Goal: Task Accomplishment & Management: Complete application form

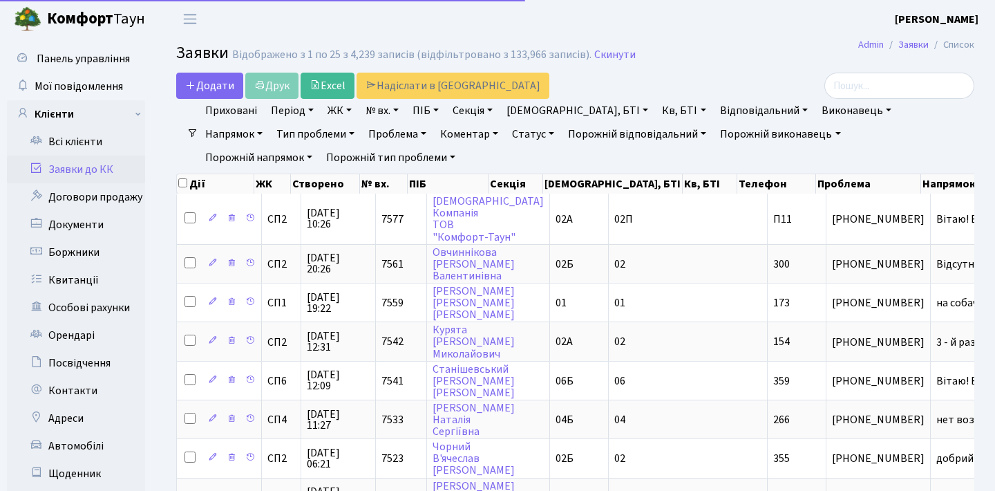
select select "25"
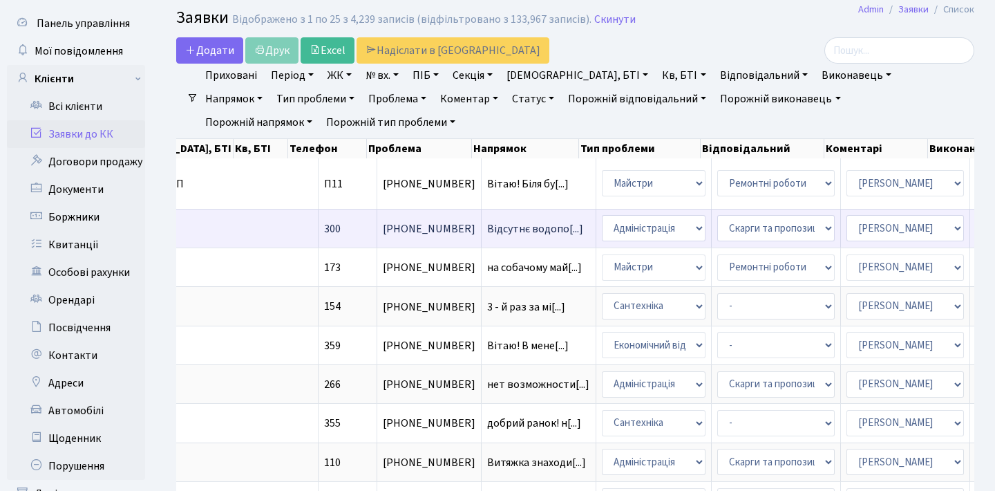
scroll to position [26, 0]
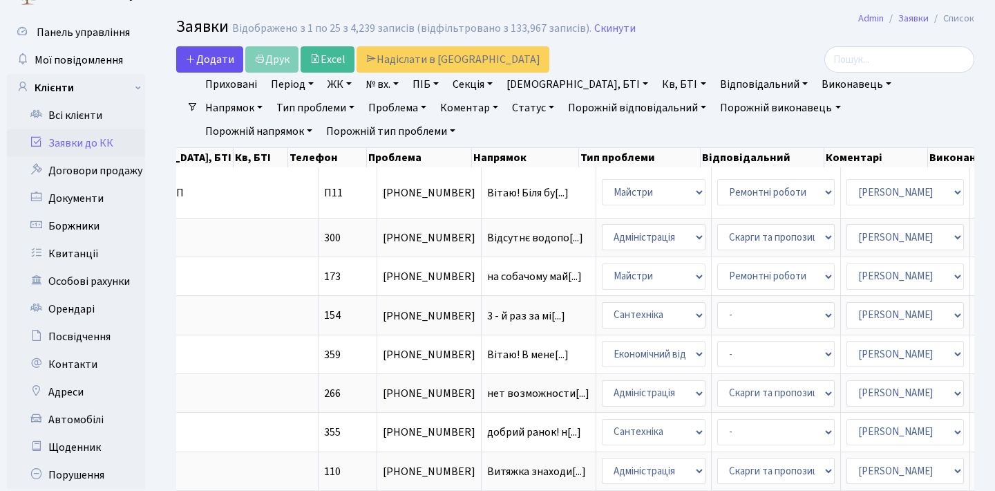
click at [225, 59] on span "Додати" at bounding box center [209, 59] width 49 height 15
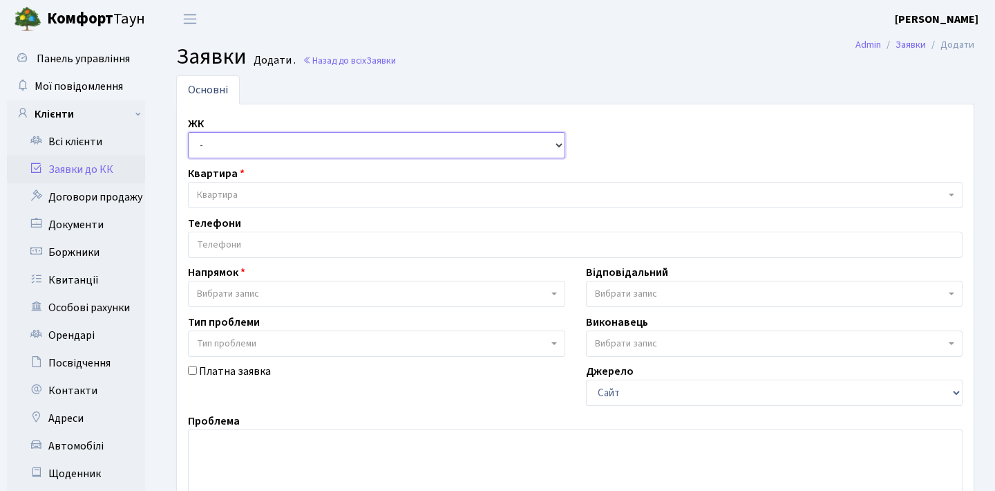
select select "308"
select select
click at [263, 188] on span "Квартира" at bounding box center [571, 195] width 748 height 14
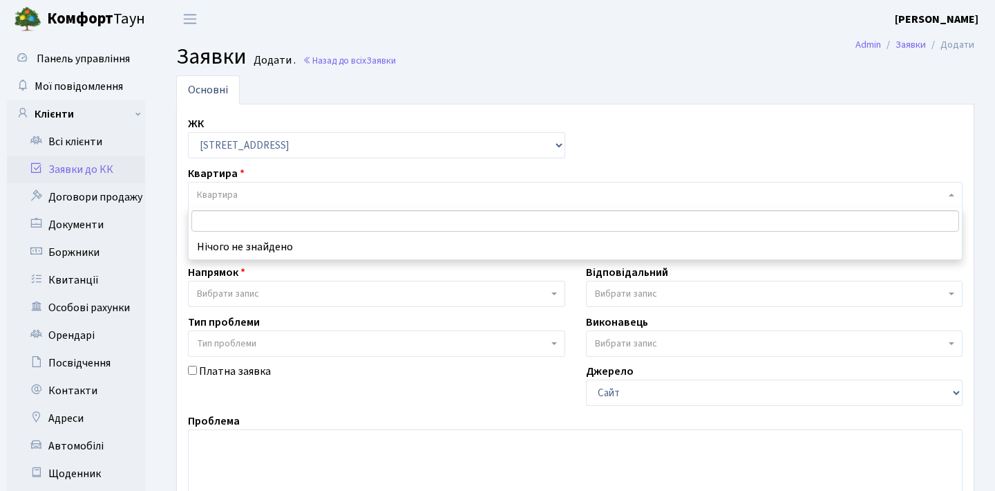
click at [267, 223] on input "search" at bounding box center [575, 220] width 768 height 21
type input "11"
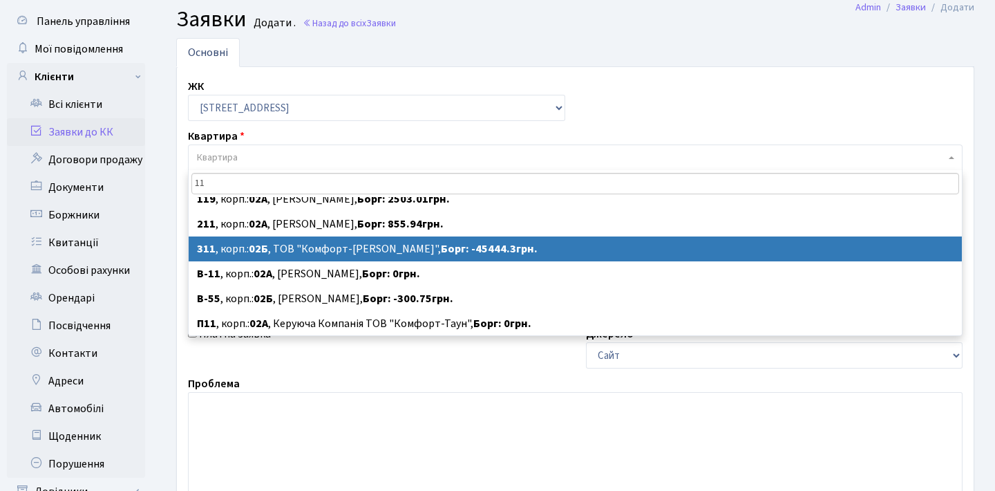
scroll to position [260, 0]
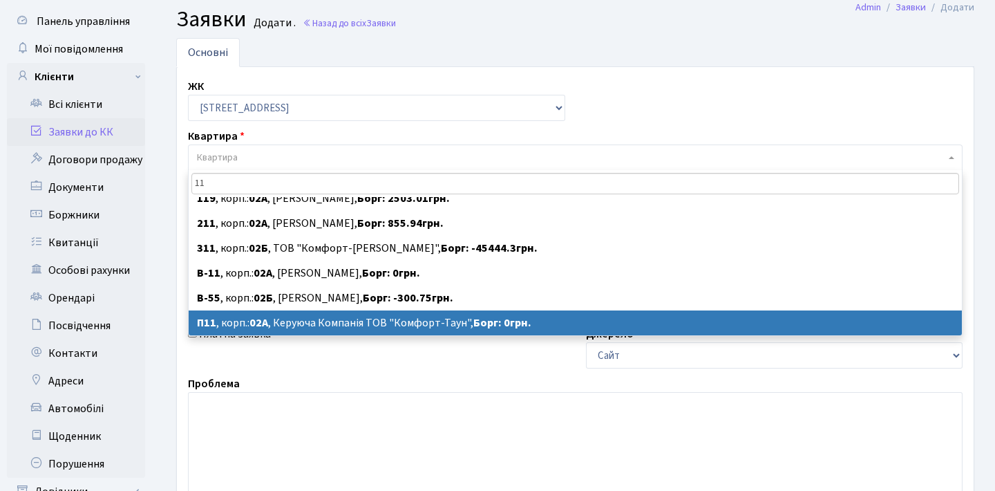
select select
select select "20720"
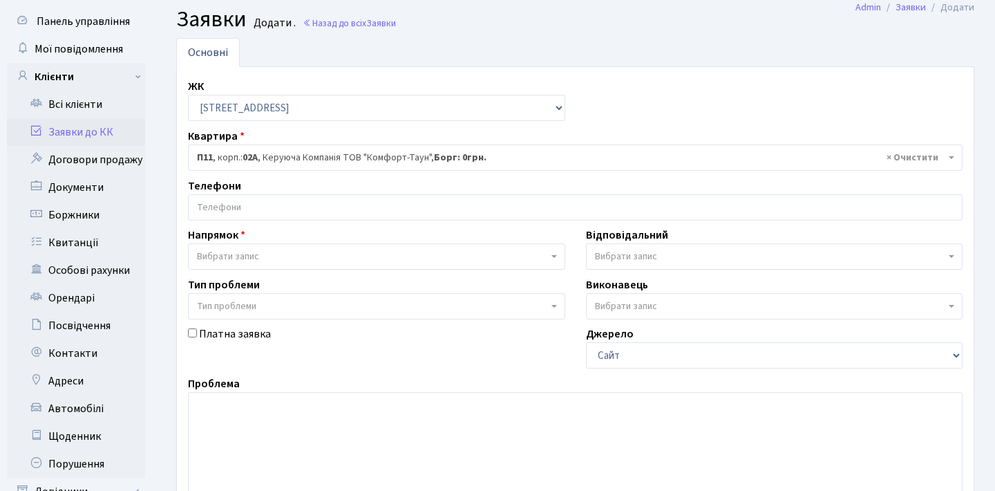
click at [343, 207] on input "search" at bounding box center [575, 207] width 773 height 25
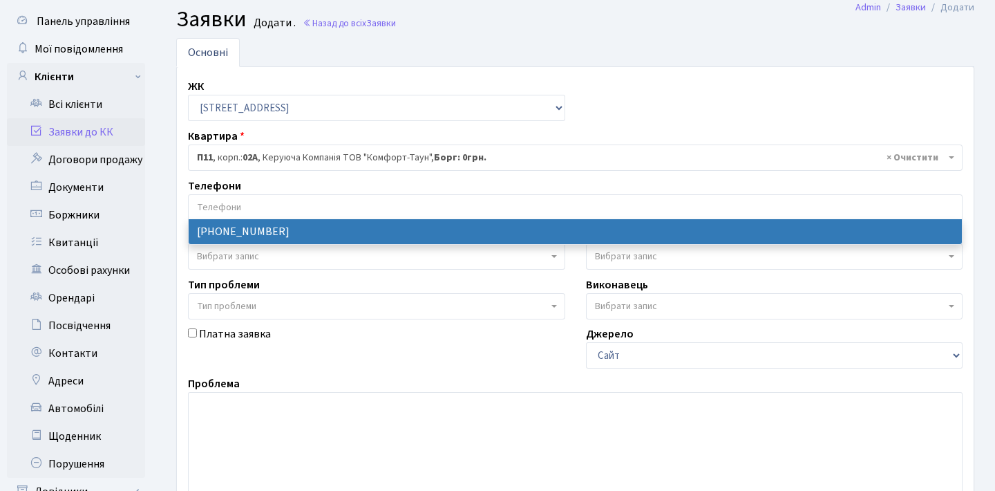
select select "76317"
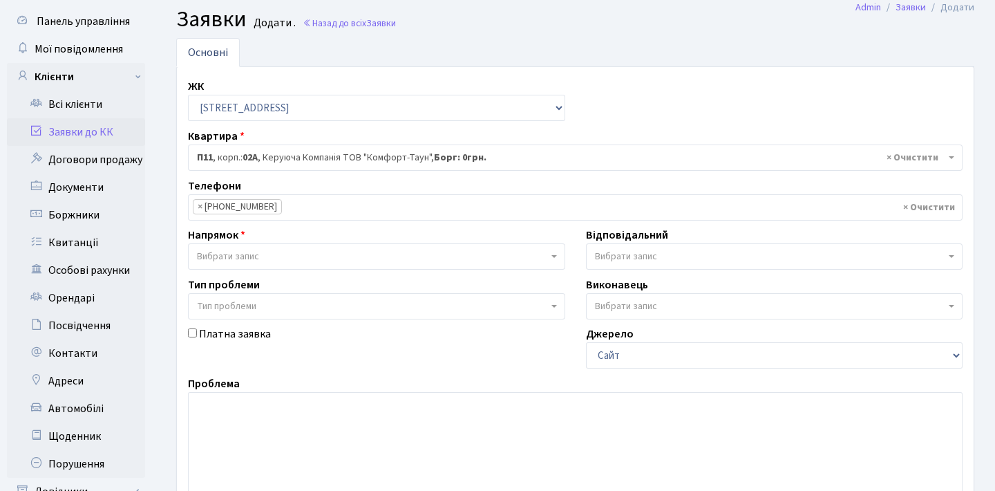
click at [298, 258] on span "Вибрати запис" at bounding box center [372, 256] width 351 height 14
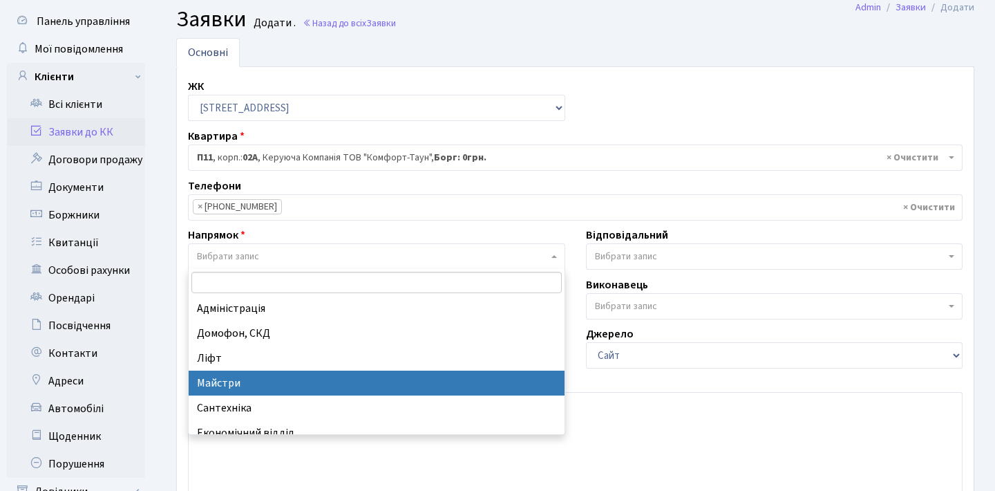
select select "1"
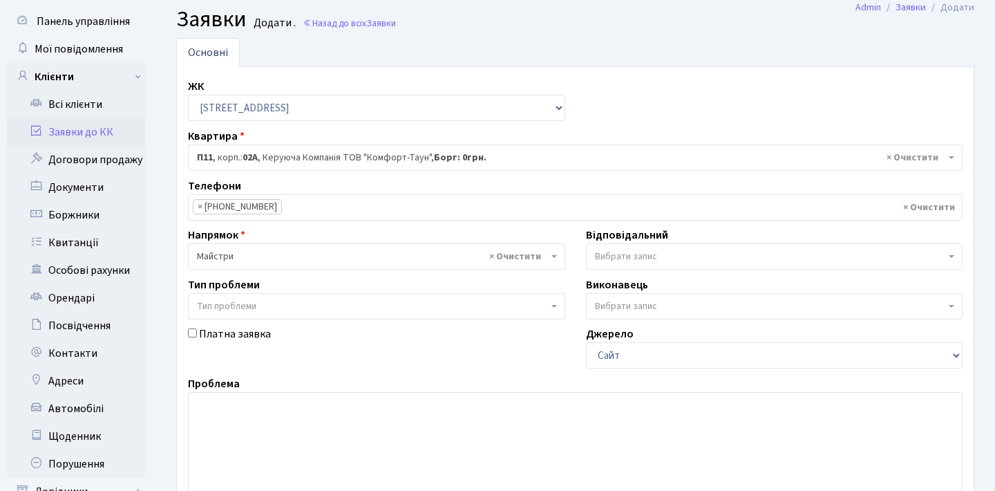
click at [328, 303] on span "Тип проблеми" at bounding box center [372, 306] width 351 height 14
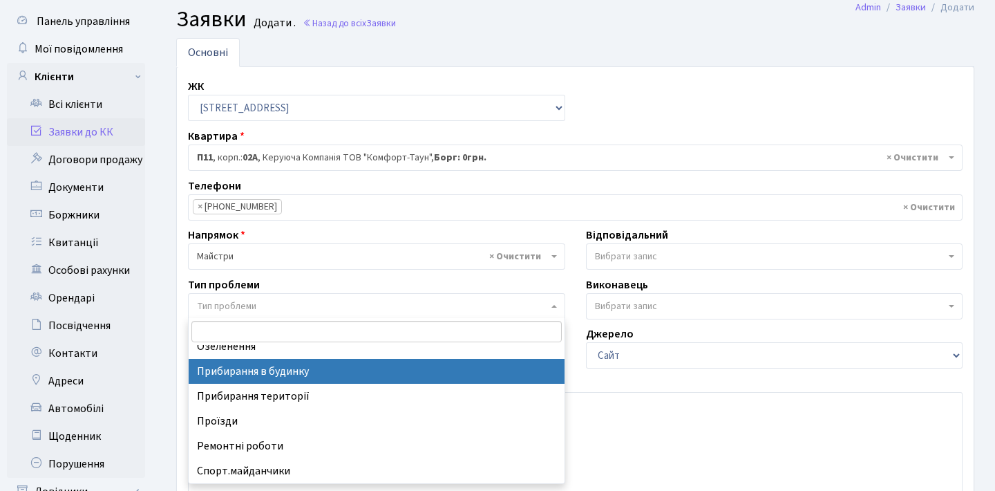
scroll to position [61, 0]
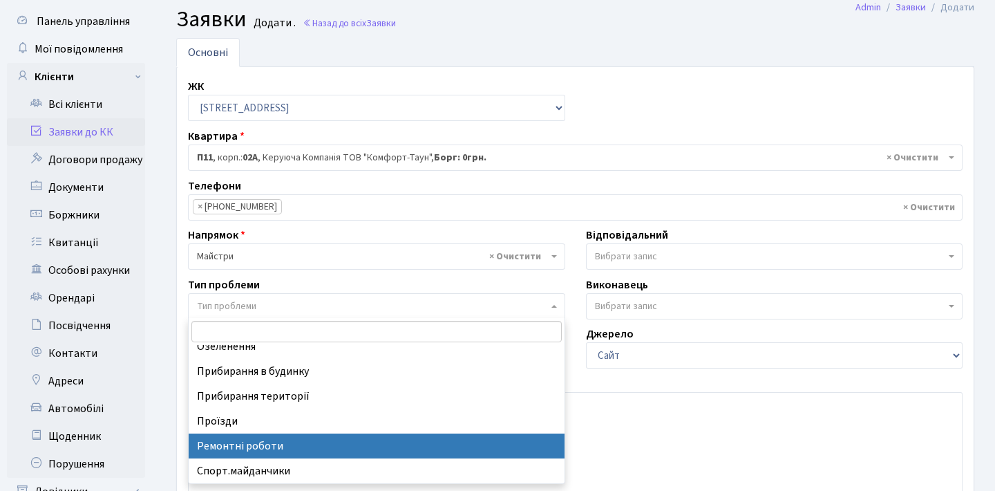
select select "62"
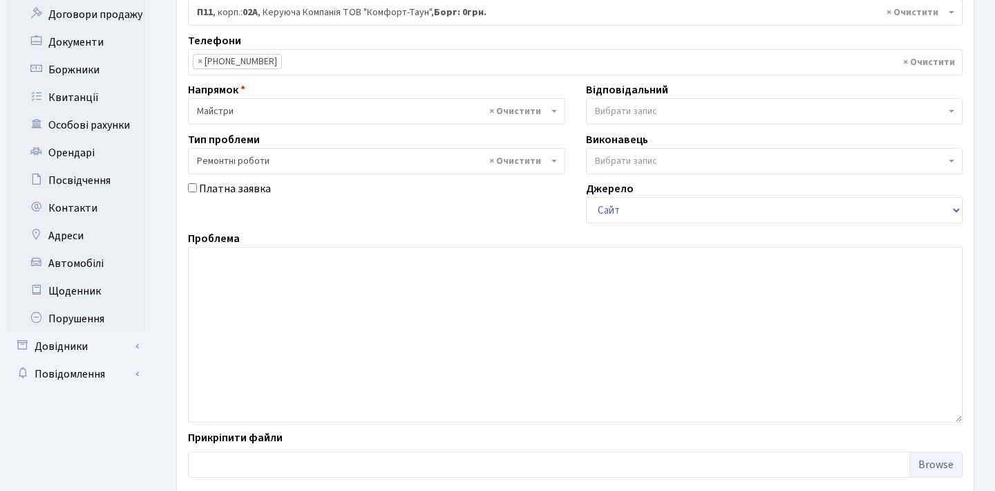
scroll to position [197, 0]
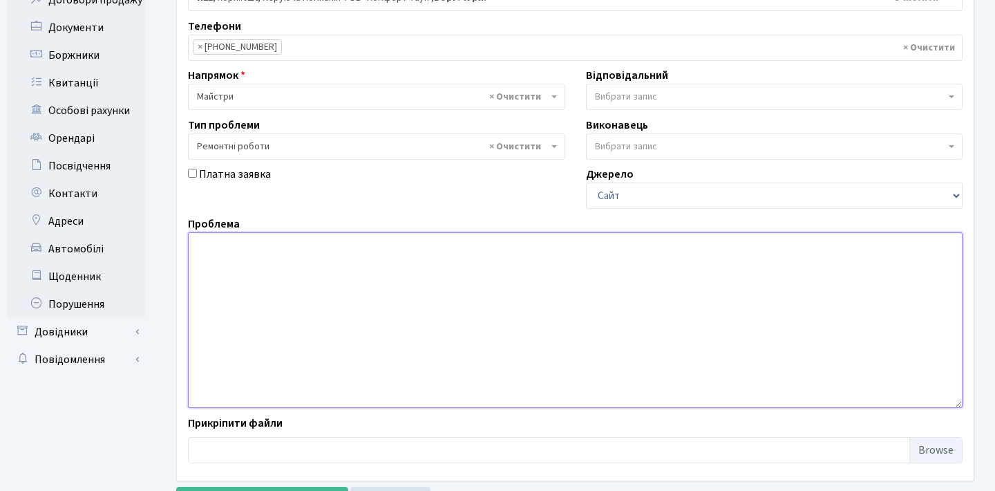
click at [426, 289] on textarea at bounding box center [575, 320] width 775 height 176
click at [368, 243] on textarea "Вітаю! Ржавчина на вортахв смітник. Прохання усунити пробеому" at bounding box center [575, 320] width 775 height 176
click at [584, 248] on textarea "Вітаю! Ржавчина на вортахв смітник біля будинку 1А Прохання усунити пробеому" at bounding box center [575, 320] width 775 height 176
click at [614, 241] on textarea "Вітаю! Ржавчина на вортахв смітник біля будинку 1А Прохання усунити пробеому . …" at bounding box center [575, 320] width 775 height 176
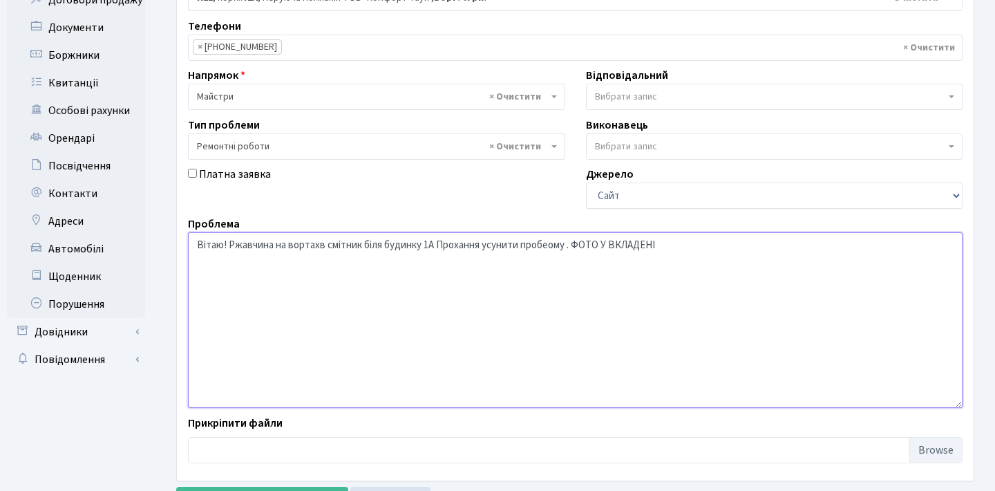
click at [614, 241] on textarea "Вітаю! Ржавчина на вортахв смітник біля будинку 1А Прохання усунити пробеому . …" at bounding box center [575, 320] width 775 height 176
paste textarea "На воротах смітника біля будинку 1А з’явилася ржавчина. Прохання усунути пробле…"
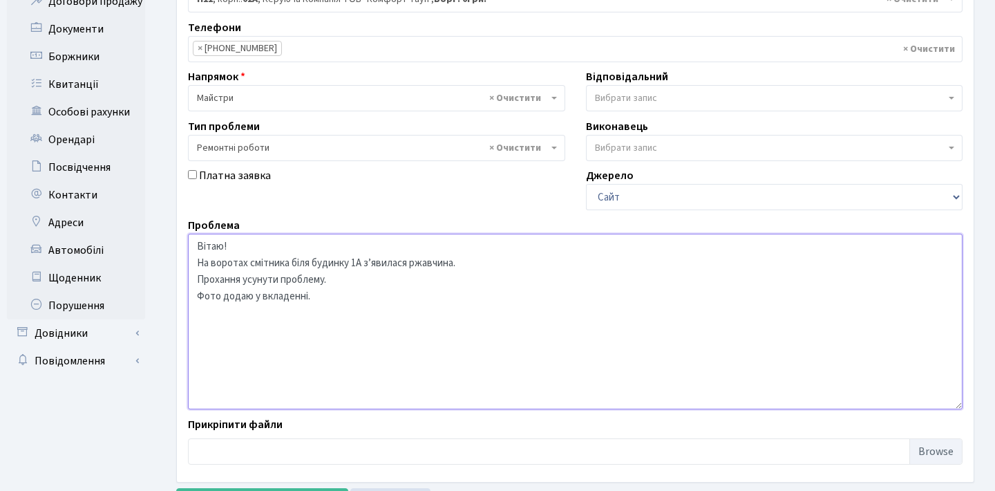
scroll to position [215, 0]
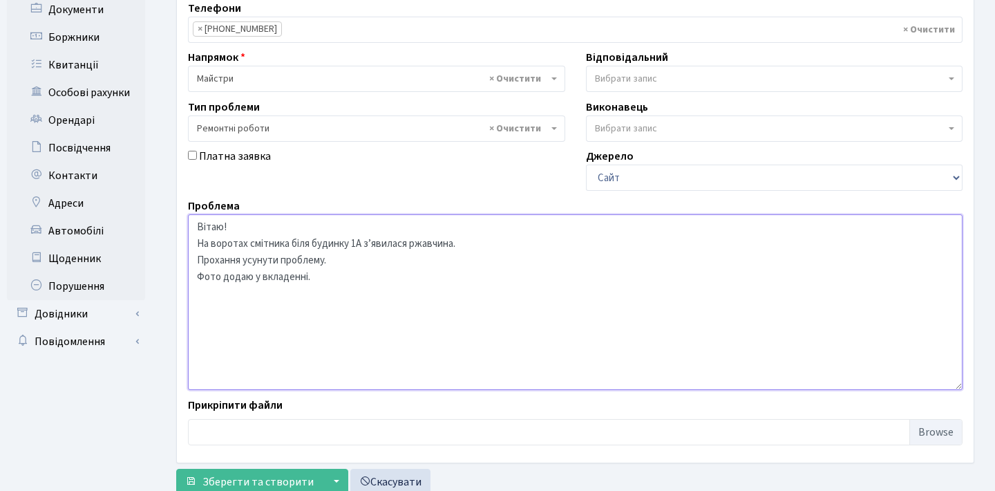
type textarea "Вітаю! На воротах смітника біля будинку 1А з’явилася ржавчина. Прохання усунути…"
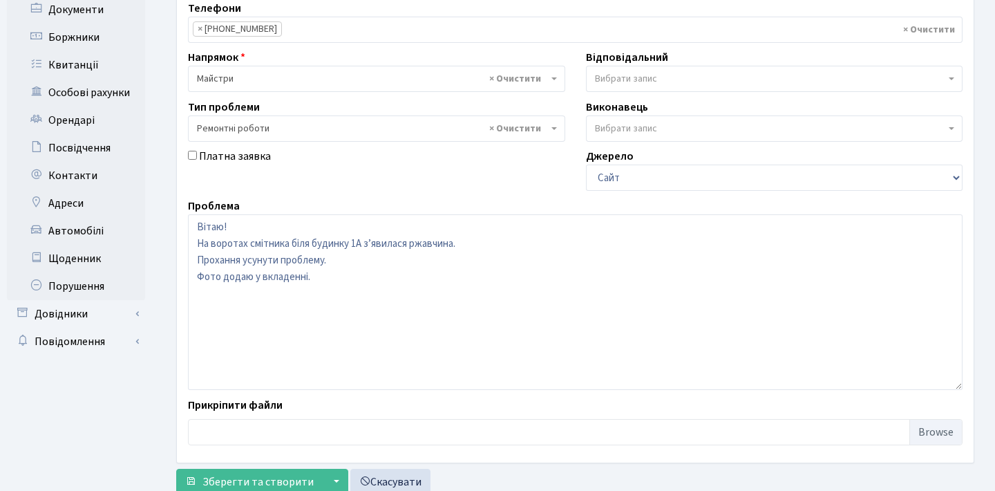
click at [931, 426] on input "file" at bounding box center [575, 432] width 775 height 26
type input "C:\fakepath\photo_2025-09-02 12.00.03.jpeg"
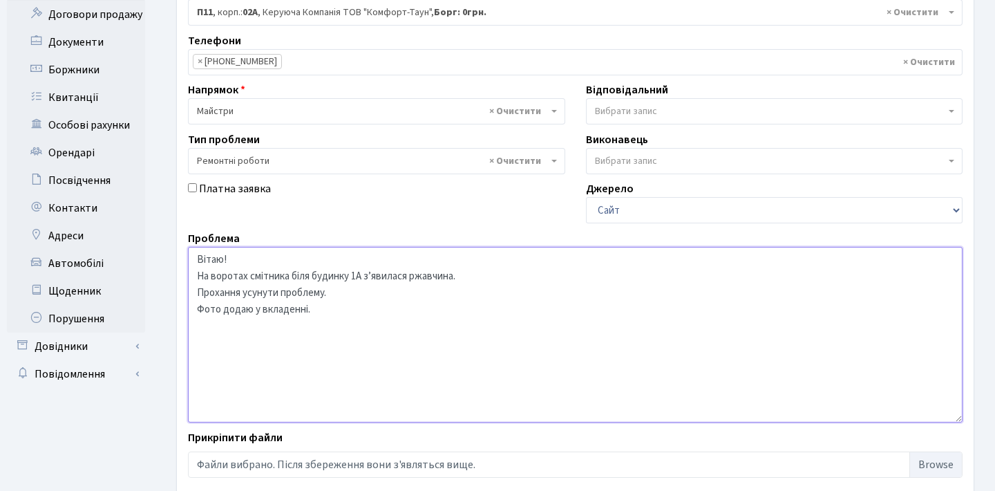
click at [536, 325] on textarea "Вітаю! На воротах смітника біля будинку 1А з’явилася ржавчина. Прохання усунути…" at bounding box center [575, 335] width 775 height 176
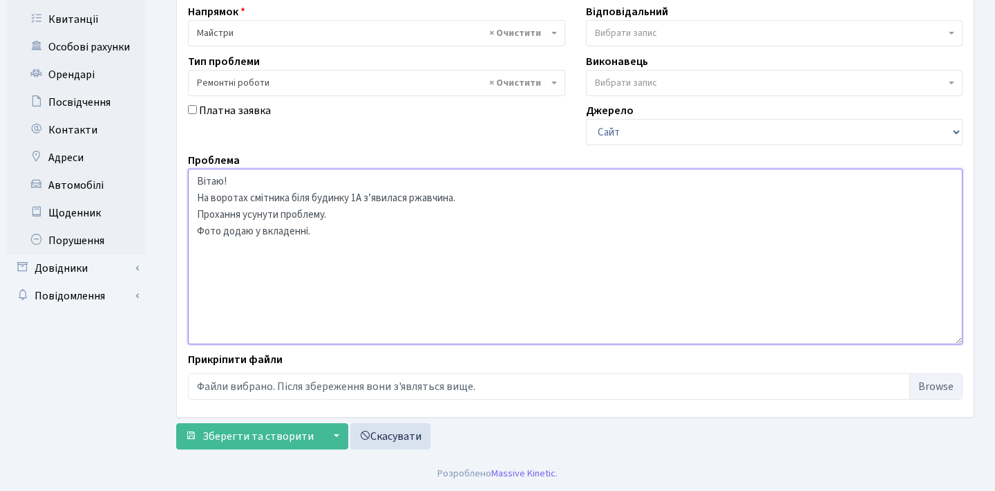
scroll to position [260, 0]
click at [329, 434] on button "▼" at bounding box center [335, 437] width 26 height 26
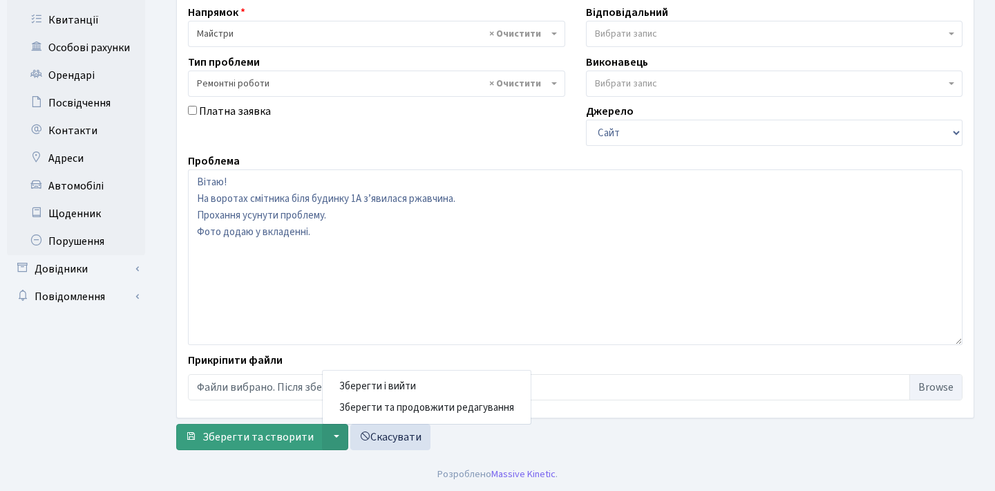
click at [292, 444] on button "Зберегти та створити" at bounding box center [249, 437] width 146 height 26
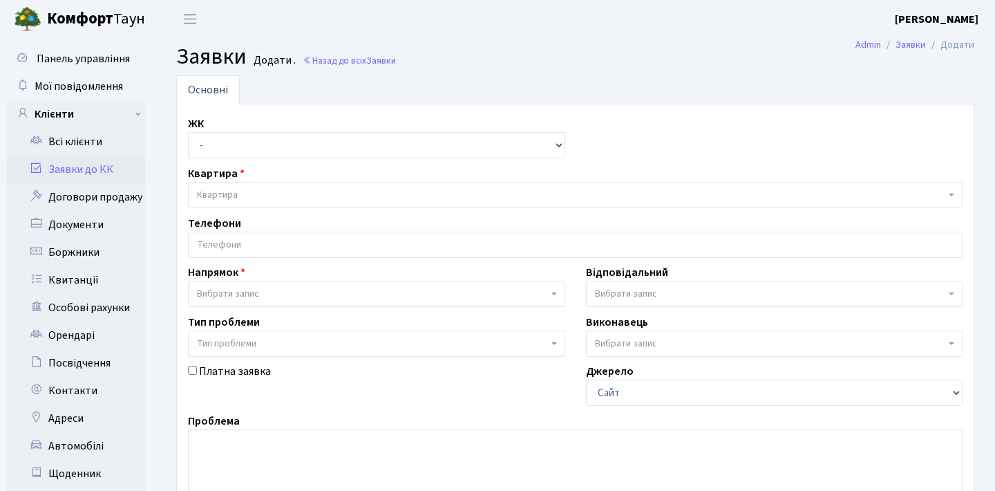
click at [93, 174] on link "Заявки до КК" at bounding box center [76, 169] width 138 height 28
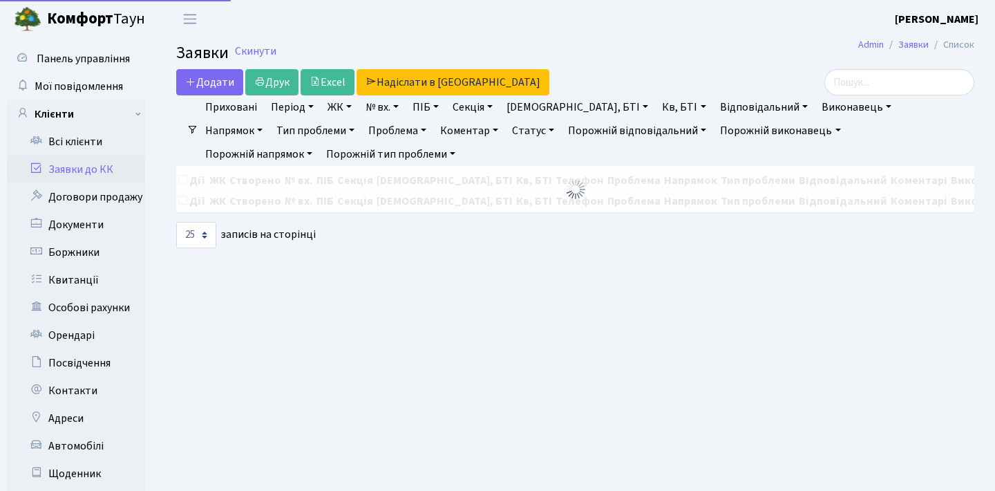
select select "25"
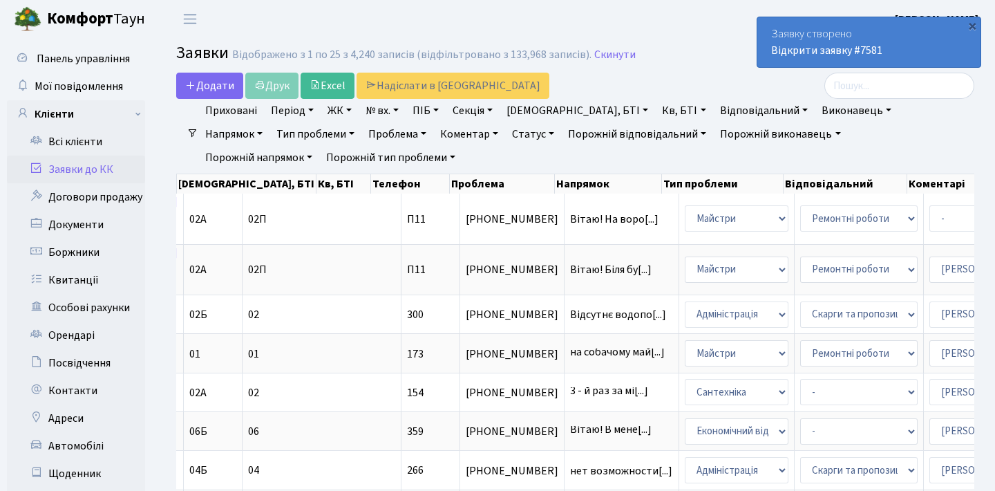
scroll to position [0, 348]
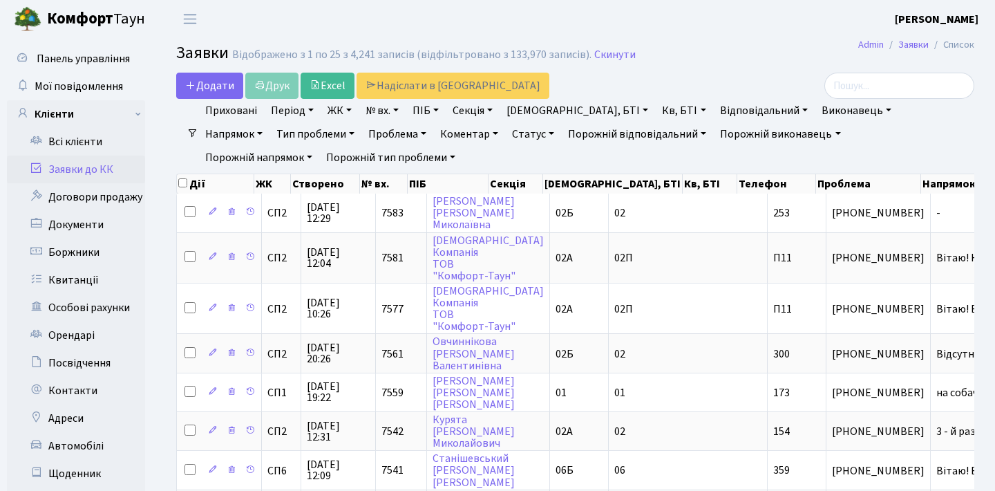
select select "25"
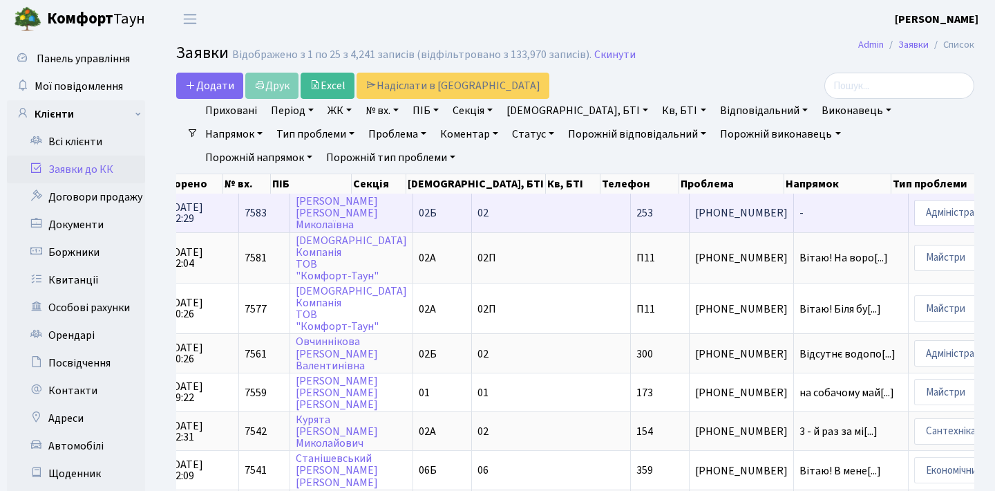
scroll to position [0, 144]
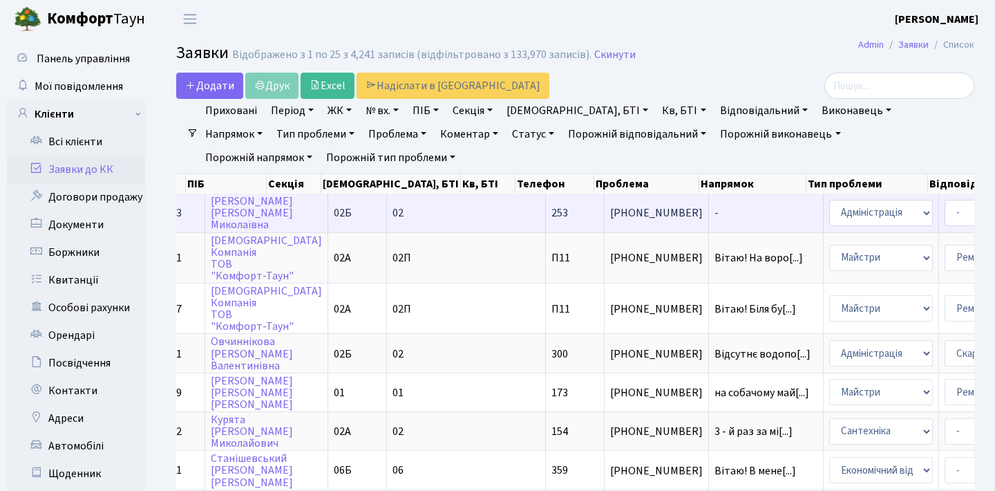
click at [709, 223] on td "-" at bounding box center [766, 212] width 115 height 38
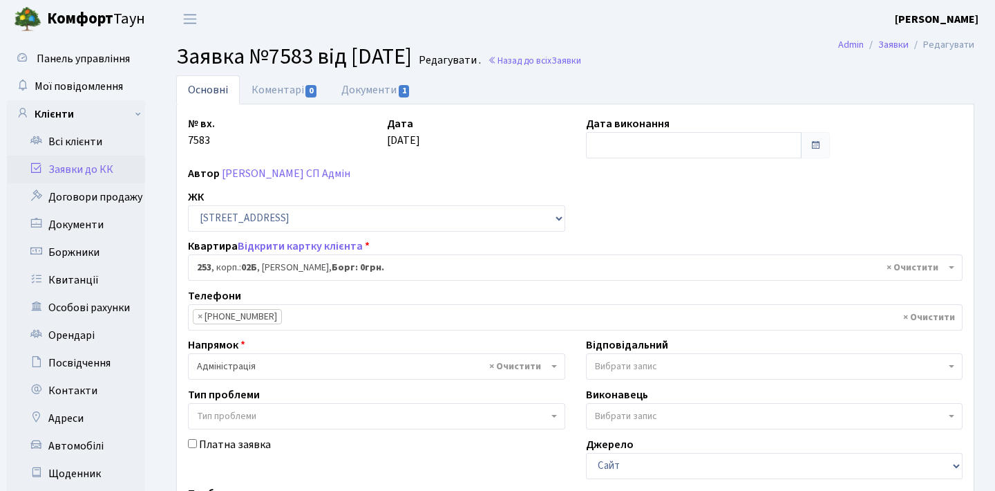
select select "20503"
click at [388, 88] on link "Документи 1" at bounding box center [376, 89] width 93 height 28
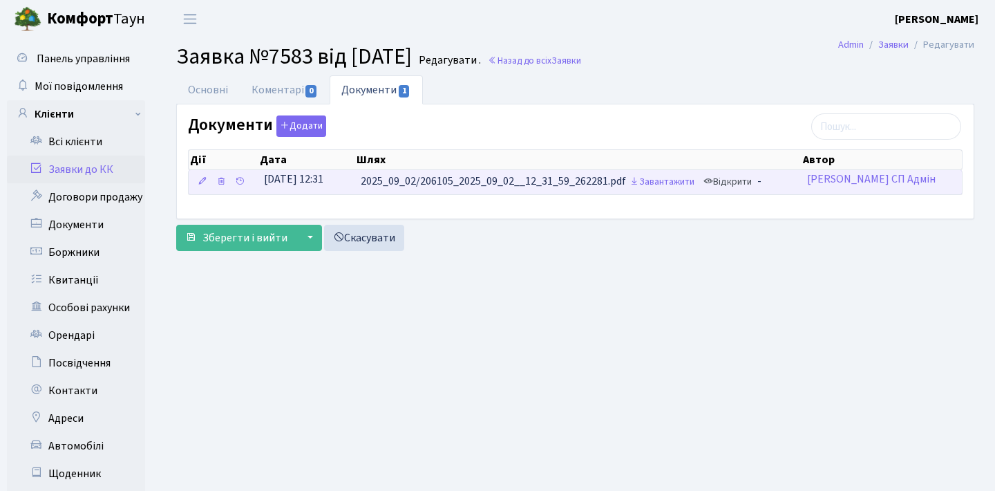
click at [733, 182] on link "Відкрити" at bounding box center [727, 181] width 55 height 21
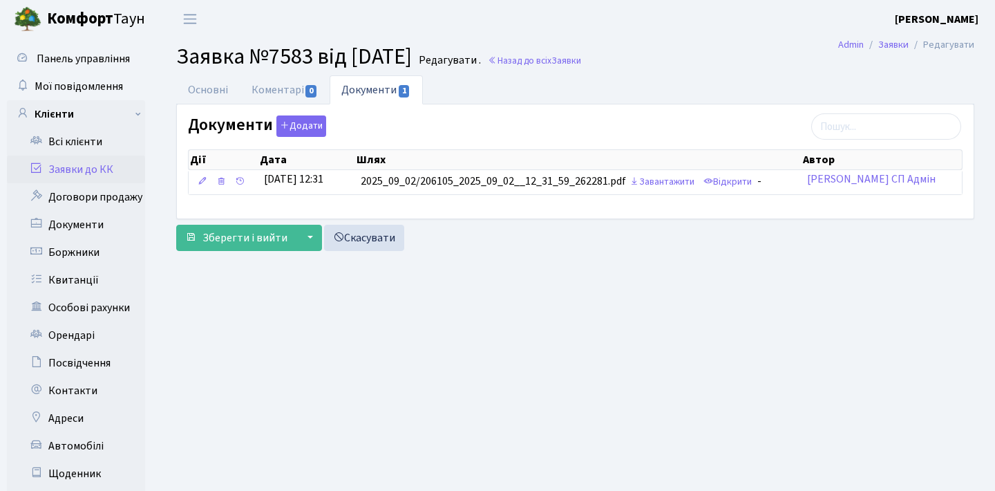
click at [97, 169] on link "Заявки до КК" at bounding box center [76, 169] width 138 height 28
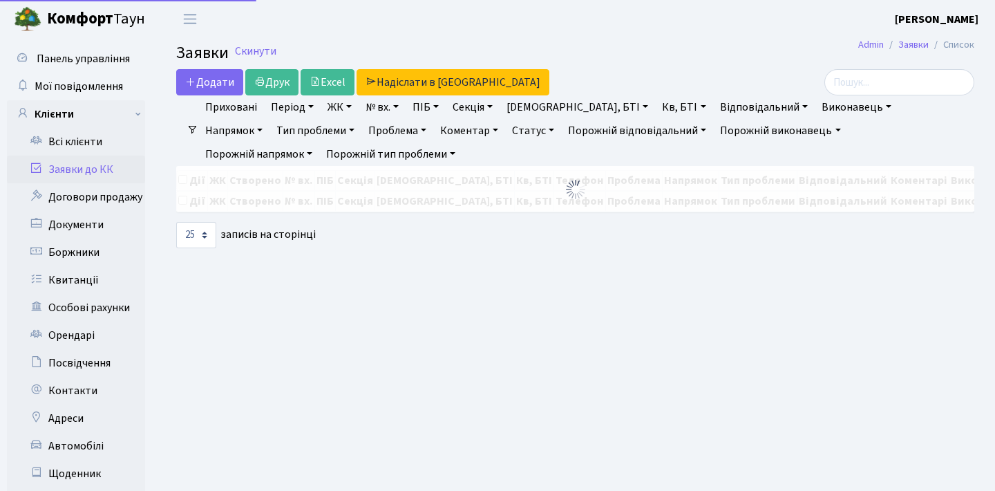
select select "25"
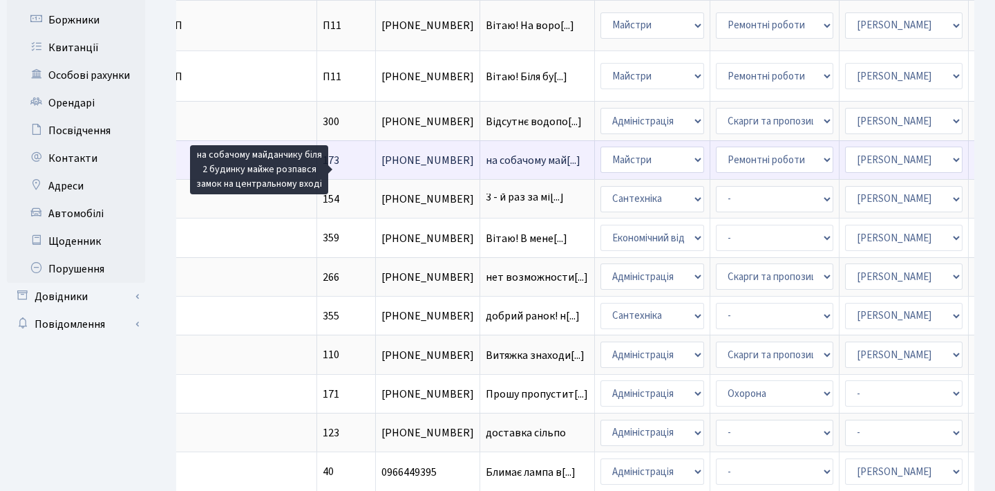
click at [486, 168] on span "на собачому май[...]" at bounding box center [533, 160] width 95 height 15
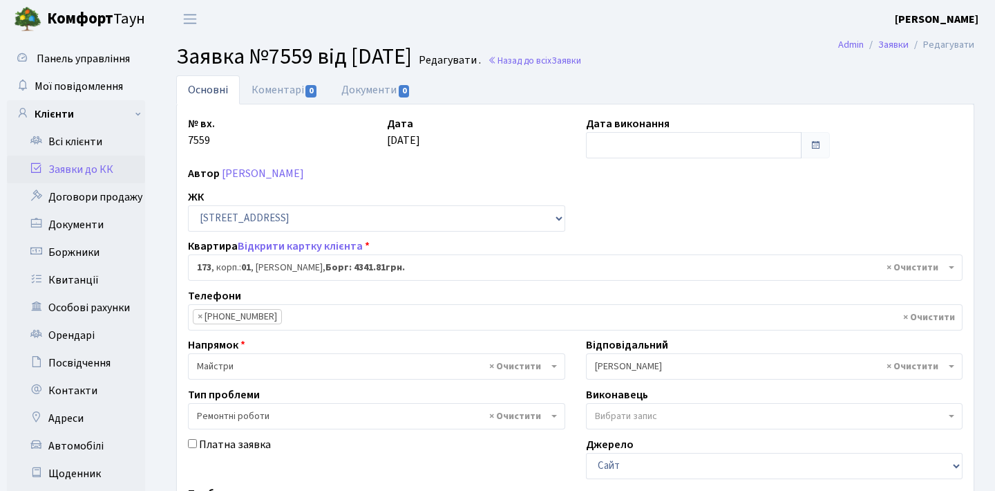
select select "20098"
select select "62"
click at [274, 82] on link "Коментарі 0" at bounding box center [285, 89] width 90 height 28
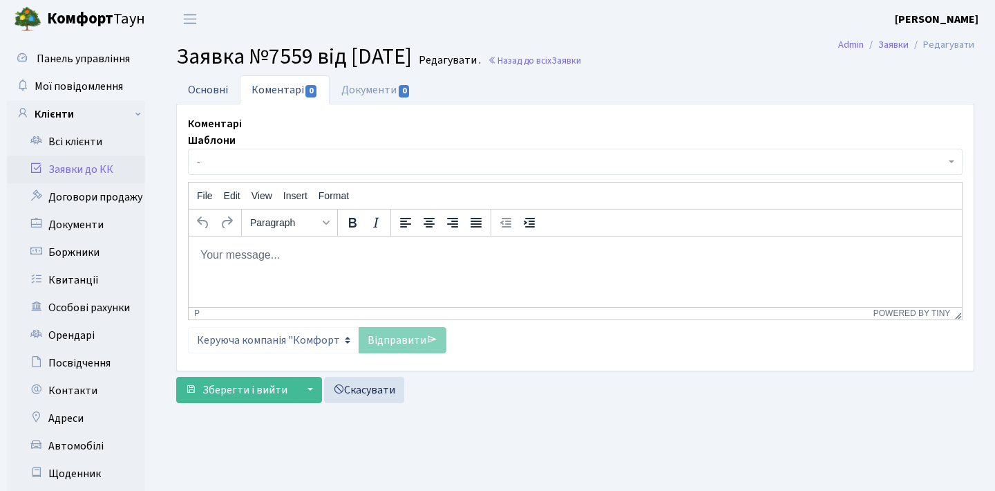
click at [222, 82] on link "Основні" at bounding box center [208, 89] width 64 height 28
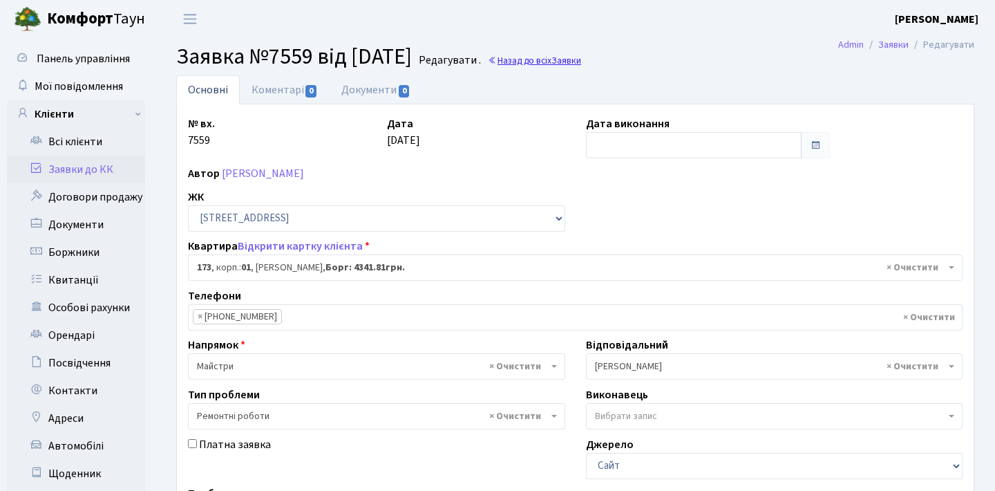
click at [562, 60] on link "Назад до всіх Заявки" at bounding box center [534, 60] width 93 height 13
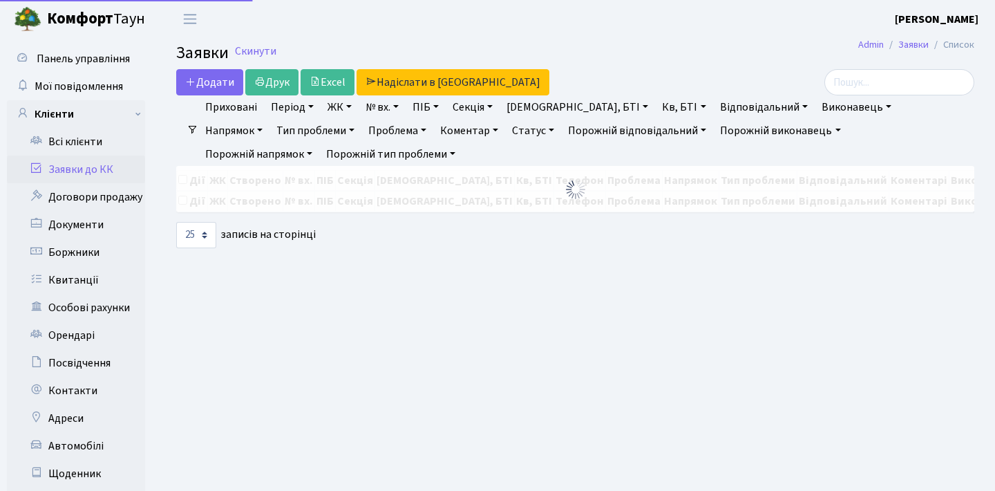
select select "25"
